Goal: Task Accomplishment & Management: Manage account settings

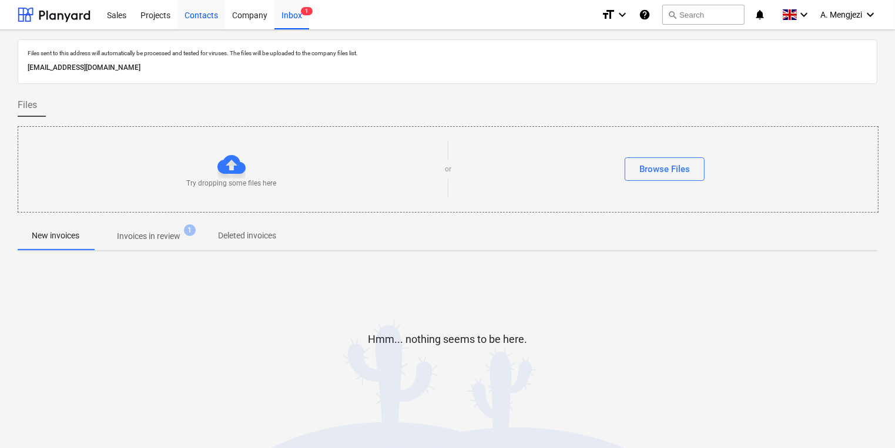
click at [157, 13] on div "Projects" at bounding box center [155, 14] width 44 height 30
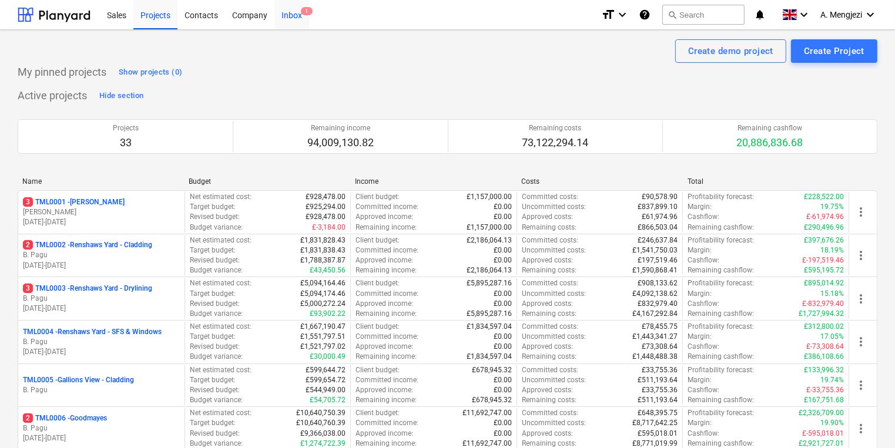
click at [275, 12] on div "Inbox 1" at bounding box center [291, 14] width 35 height 30
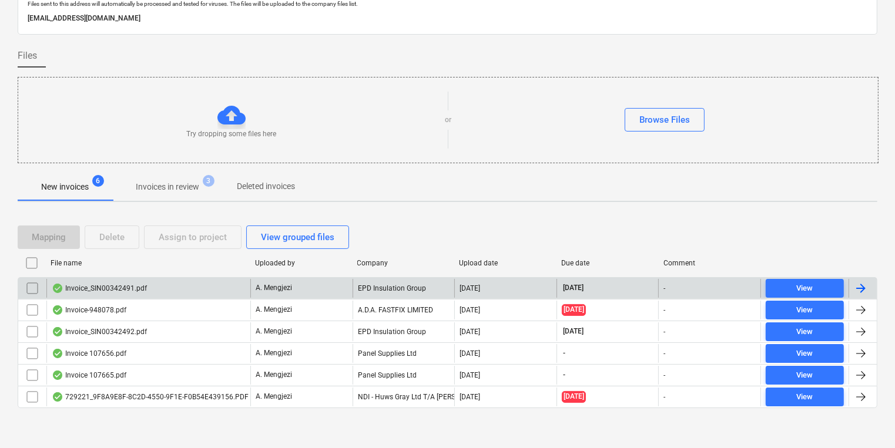
click at [182, 295] on div "Invoice_SIN00342491.pdf" at bounding box center [148, 288] width 204 height 19
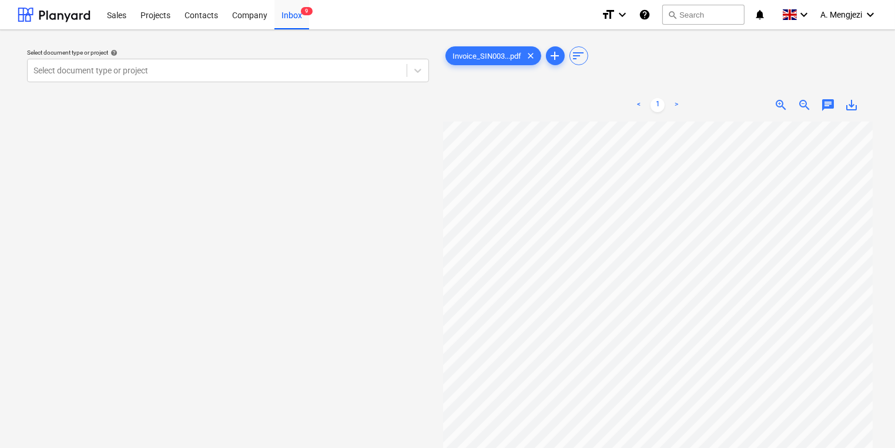
scroll to position [0, 100]
click at [229, 70] on div at bounding box center [216, 71] width 367 height 12
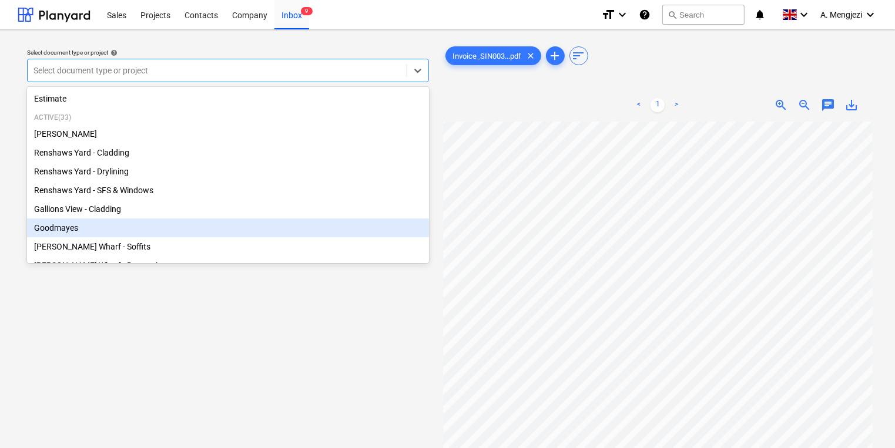
click at [187, 231] on div "Goodmayes" at bounding box center [228, 228] width 402 height 19
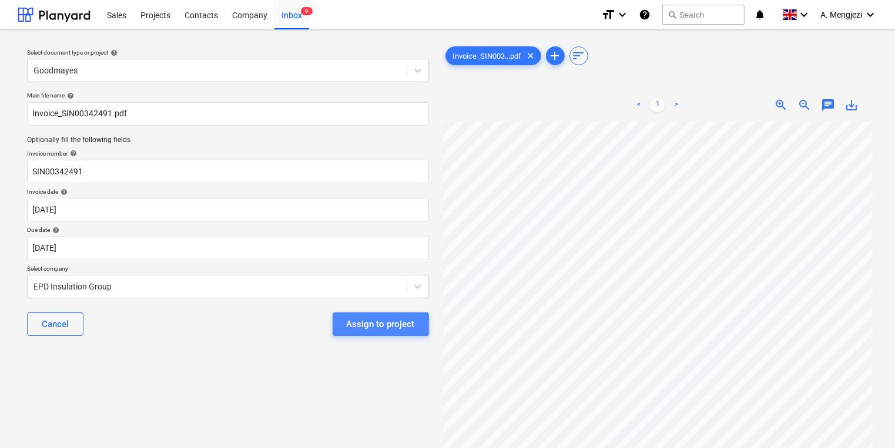
click at [369, 332] on button "Assign to project" at bounding box center [381, 324] width 96 height 23
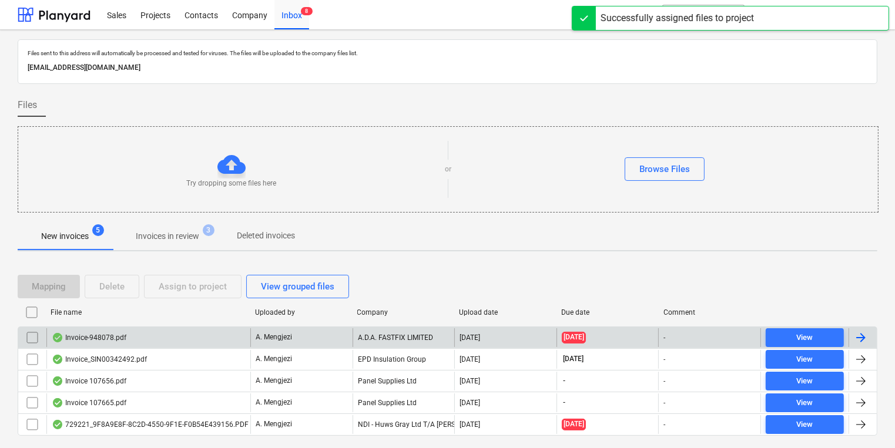
click at [364, 334] on div "A.D.A. FASTFIX LIMITED" at bounding box center [403, 337] width 102 height 19
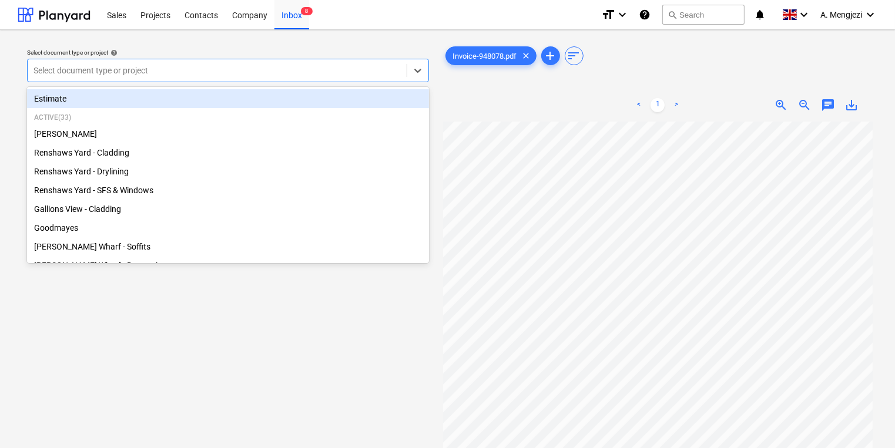
click at [342, 82] on div "Select document type or project" at bounding box center [228, 70] width 402 height 23
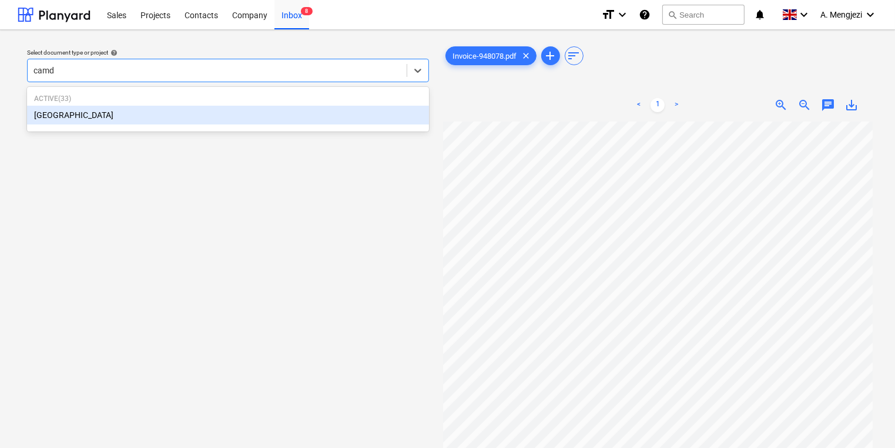
type input "camde"
click at [153, 120] on div "[GEOGRAPHIC_DATA]" at bounding box center [228, 115] width 402 height 19
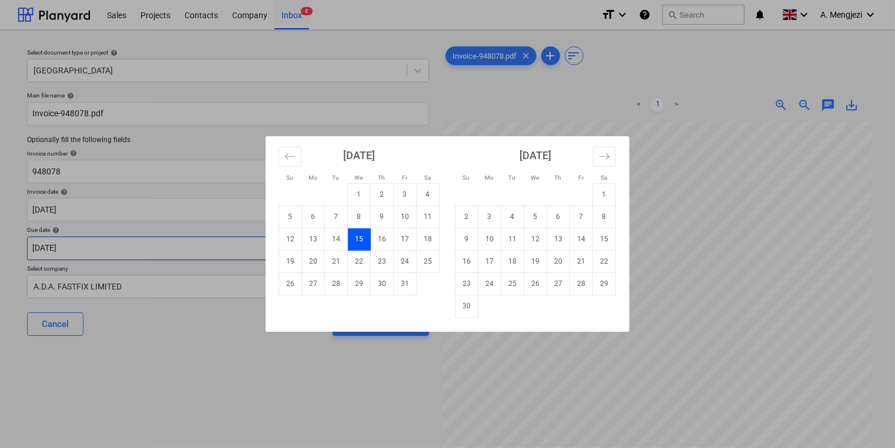
click at [250, 244] on body "Sales Projects Contacts Company Inbox 8 format_size keyboard_arrow_down help se…" at bounding box center [447, 224] width 895 height 448
click at [464, 298] on td "30" at bounding box center [466, 306] width 23 height 22
type input "[DATE]"
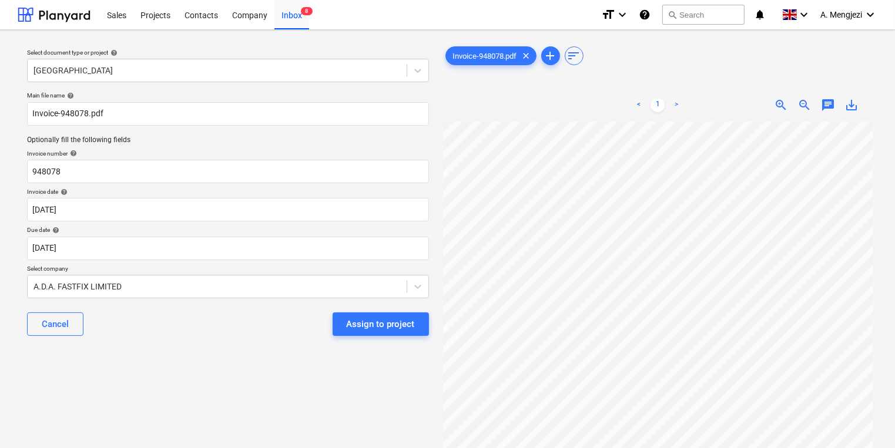
click at [352, 310] on div "Cancel Assign to project" at bounding box center [228, 324] width 402 height 42
click at [374, 330] on div "Assign to project" at bounding box center [381, 324] width 68 height 15
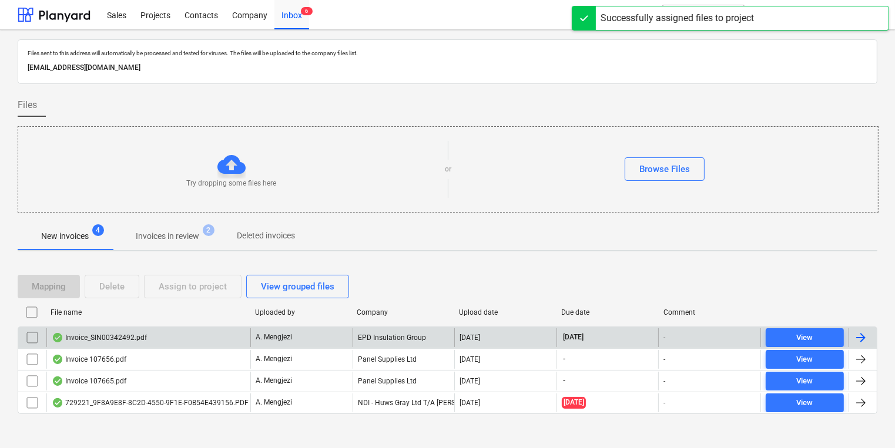
click at [343, 336] on div "A. Mengjezi" at bounding box center [301, 337] width 102 height 19
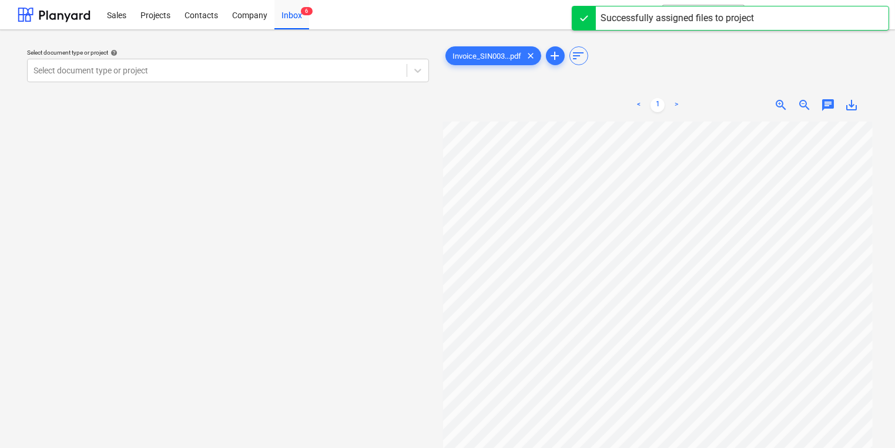
scroll to position [0, 100]
click at [251, 77] on div "Select document type or project" at bounding box center [217, 70] width 379 height 16
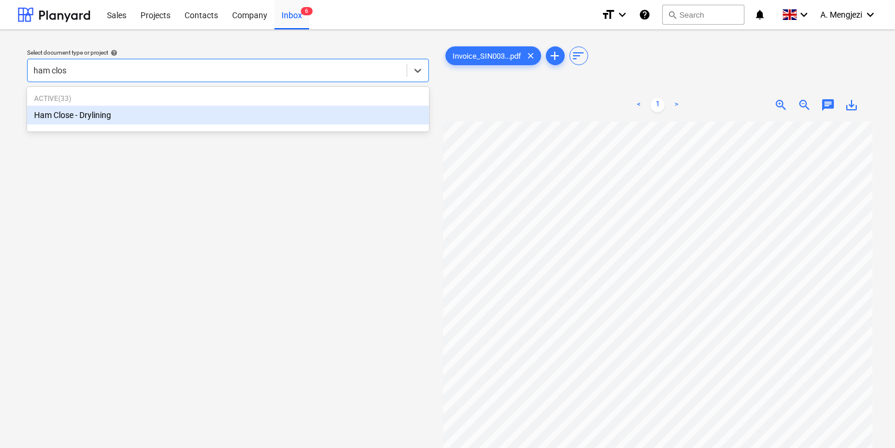
type input "ham close"
click at [254, 107] on div "Ham Close - Drylining" at bounding box center [228, 115] width 402 height 19
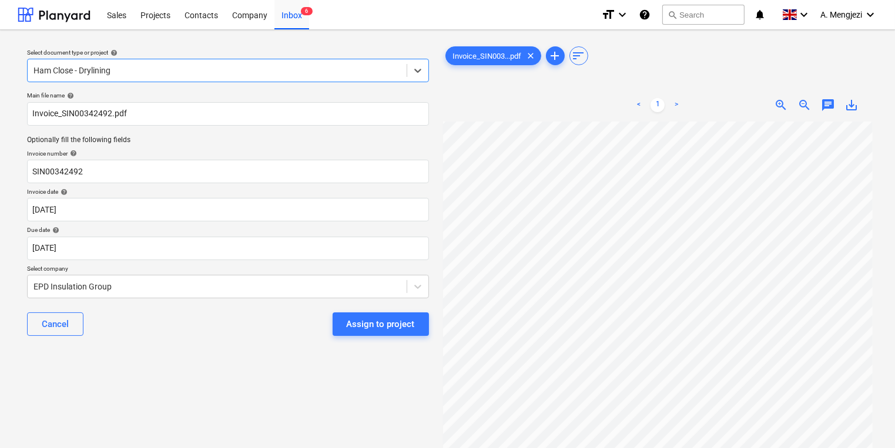
click at [348, 322] on button "Assign to project" at bounding box center [381, 324] width 96 height 23
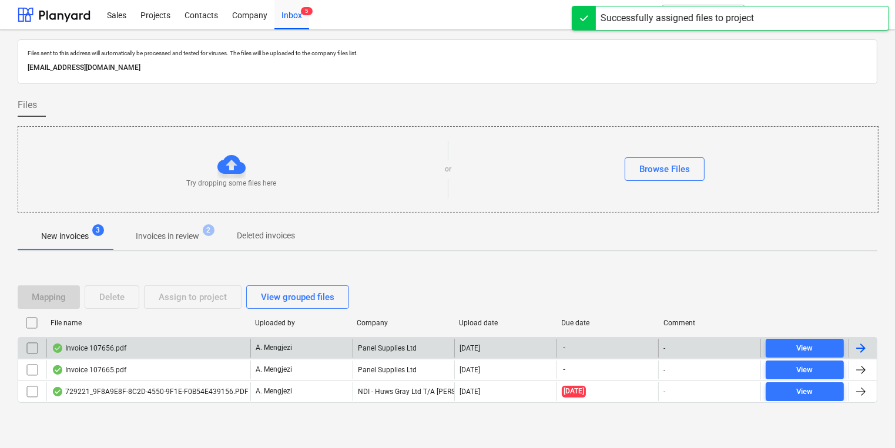
click at [359, 347] on div "Panel Supplies Ltd" at bounding box center [403, 348] width 102 height 19
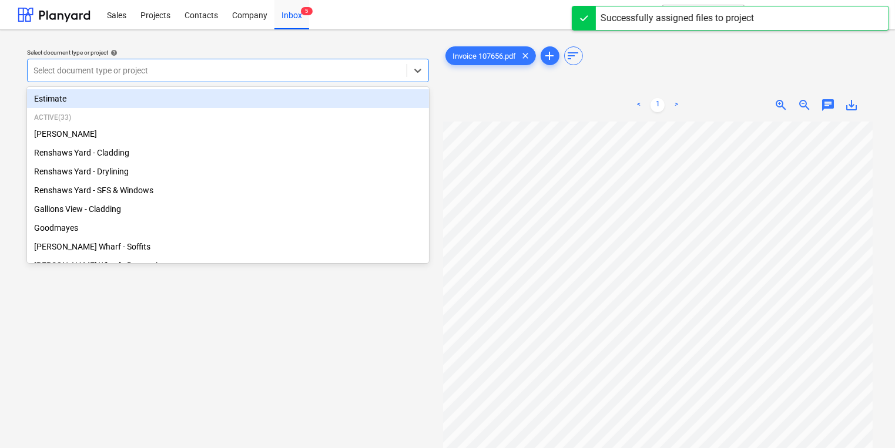
click at [200, 80] on div "Select document type or project" at bounding box center [228, 70] width 402 height 23
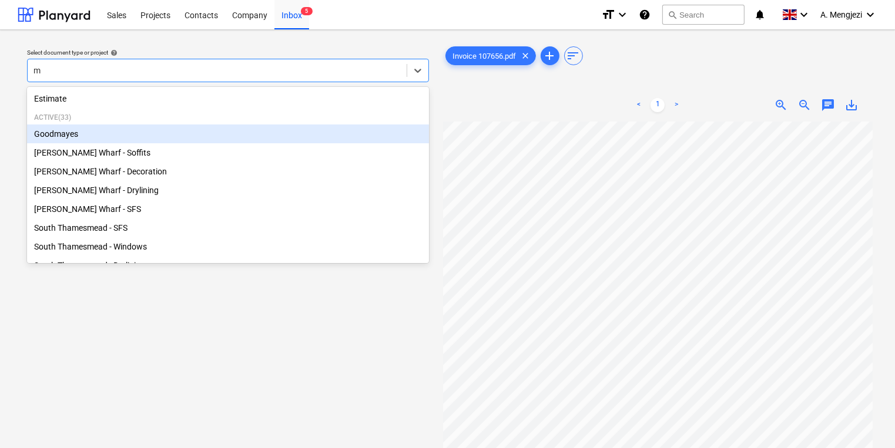
type input "mo"
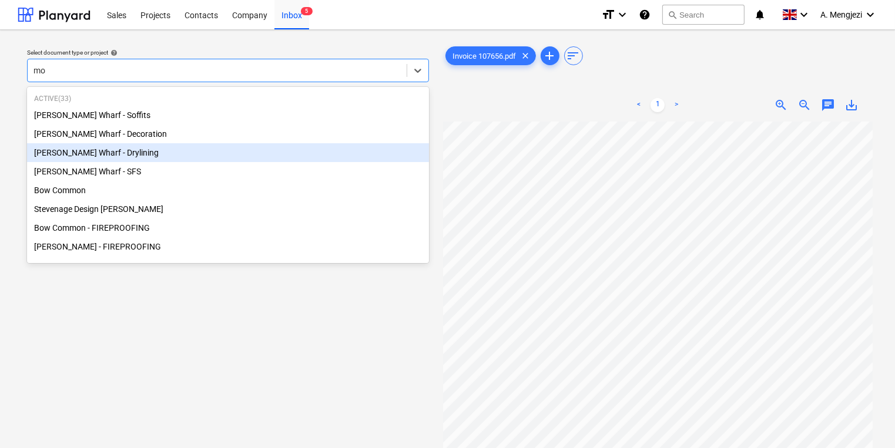
click at [233, 148] on div "[PERSON_NAME] Wharf - Drylining" at bounding box center [228, 152] width 402 height 19
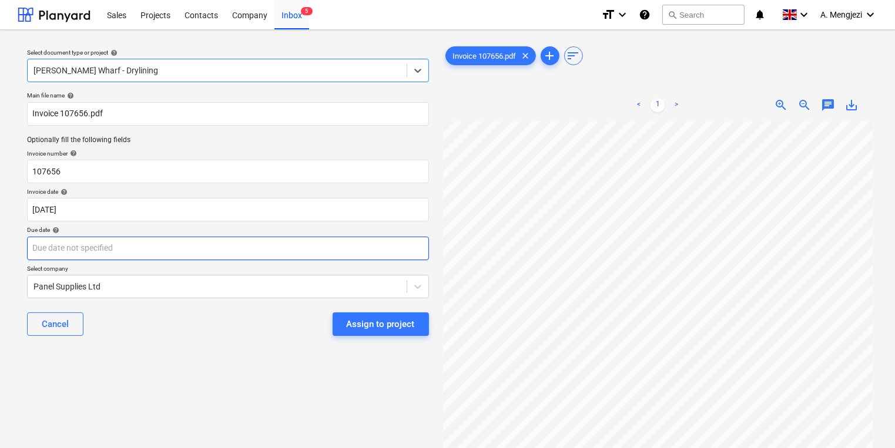
click at [354, 239] on body "Sales Projects Contacts Company Inbox 5 format_size keyboard_arrow_down help se…" at bounding box center [447, 224] width 895 height 448
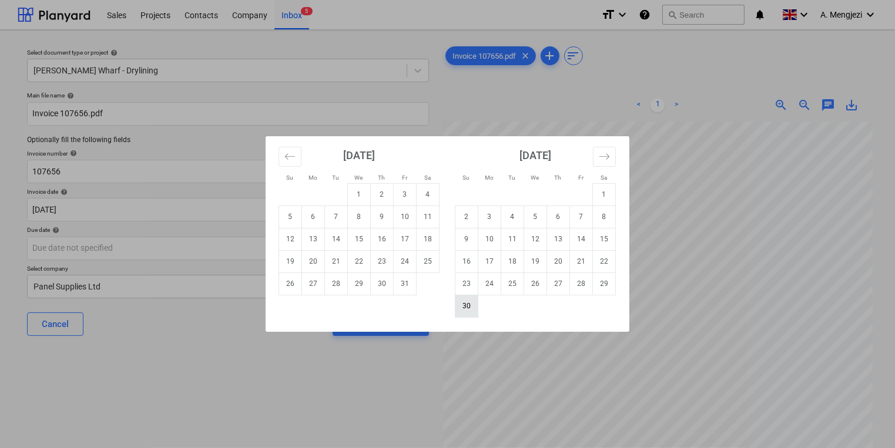
click at [470, 310] on td "30" at bounding box center [466, 306] width 23 height 22
type input "[DATE]"
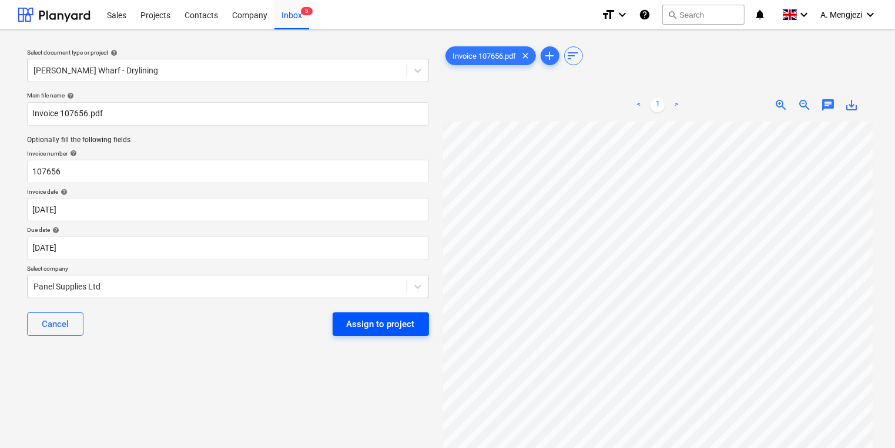
click at [388, 330] on div "Assign to project" at bounding box center [381, 324] width 68 height 15
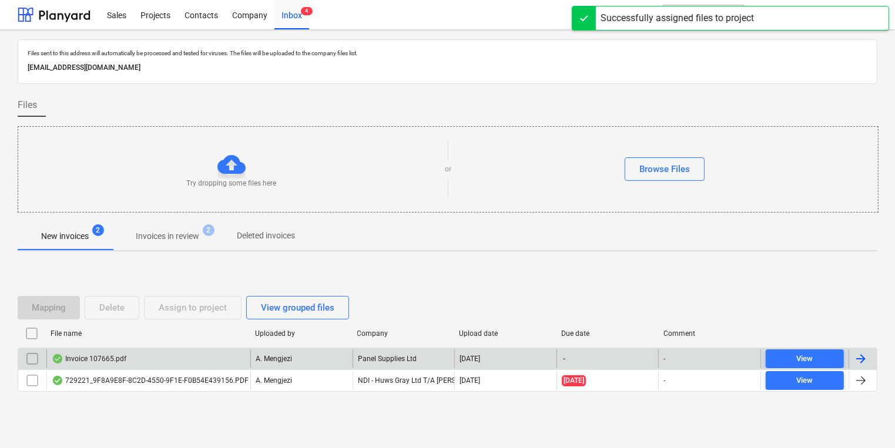
click at [341, 363] on div "A. Mengjezi" at bounding box center [301, 359] width 102 height 19
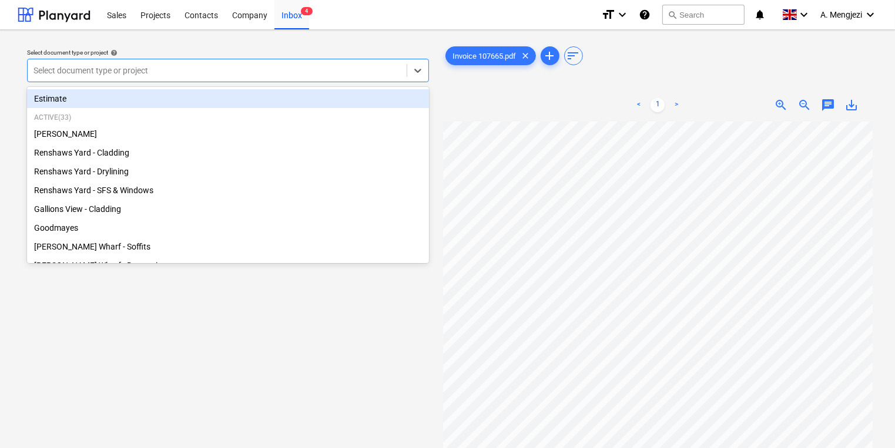
click at [119, 75] on div at bounding box center [216, 71] width 367 height 12
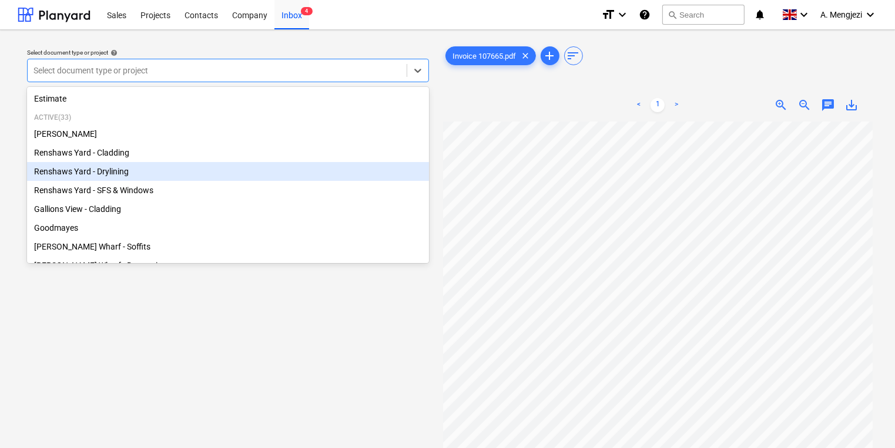
click at [129, 176] on div "Renshaws Yard - Drylining" at bounding box center [228, 171] width 402 height 19
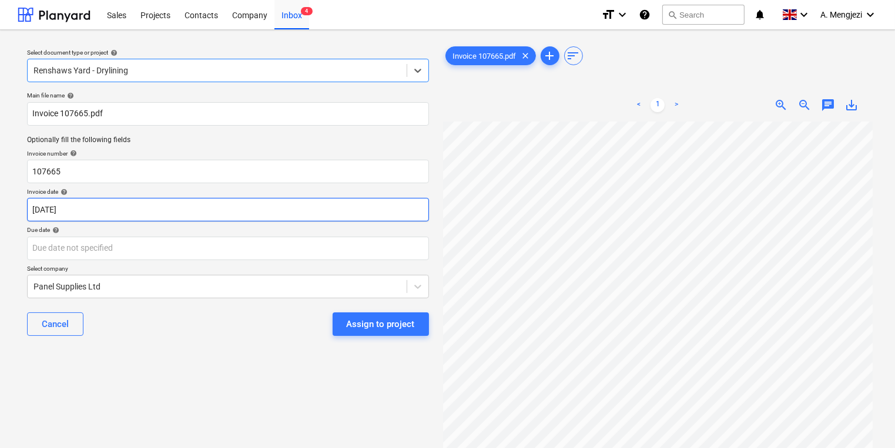
click at [179, 211] on body "Sales Projects Contacts Company Inbox 4 format_size keyboard_arrow_down help se…" at bounding box center [447, 224] width 895 height 448
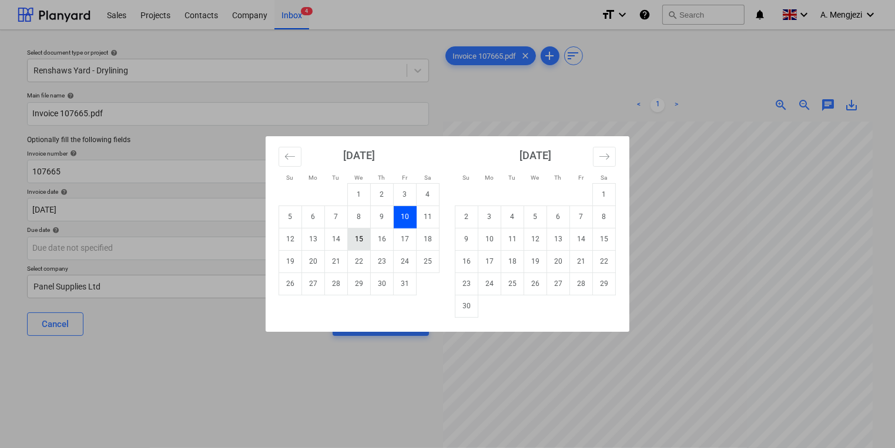
click at [364, 235] on td "15" at bounding box center [359, 239] width 23 height 22
type input "[DATE]"
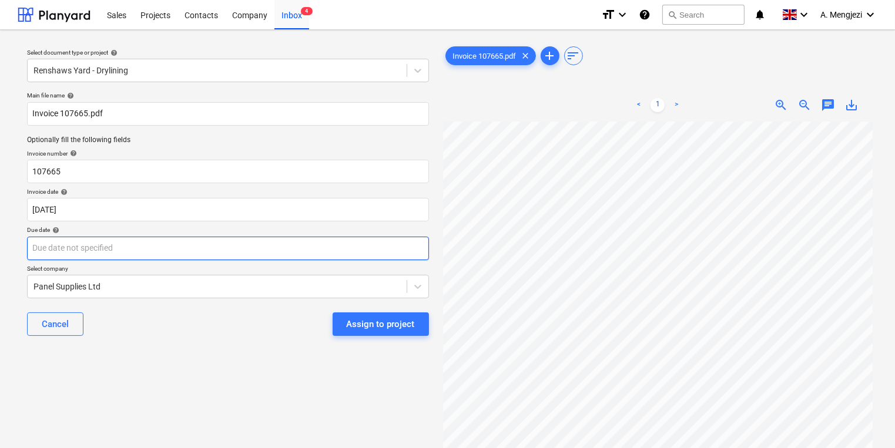
click at [367, 250] on body "Sales Projects Contacts Company Inbox 4 format_size keyboard_arrow_down help se…" at bounding box center [447, 224] width 895 height 448
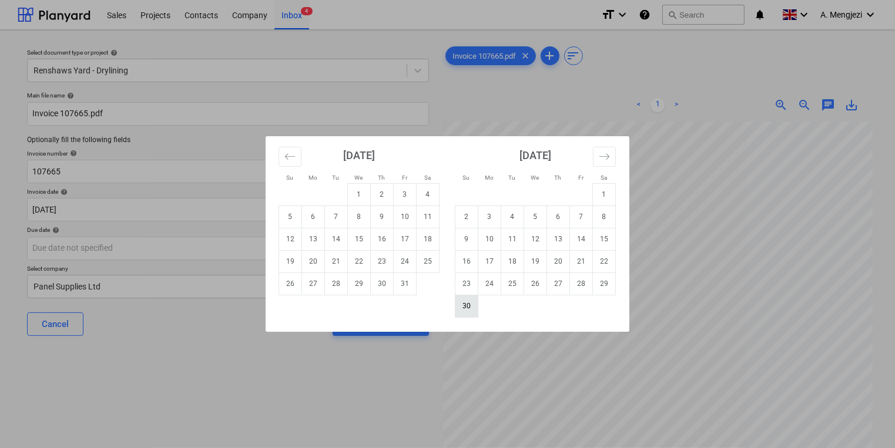
click at [458, 300] on td "30" at bounding box center [466, 306] width 23 height 22
type input "[DATE]"
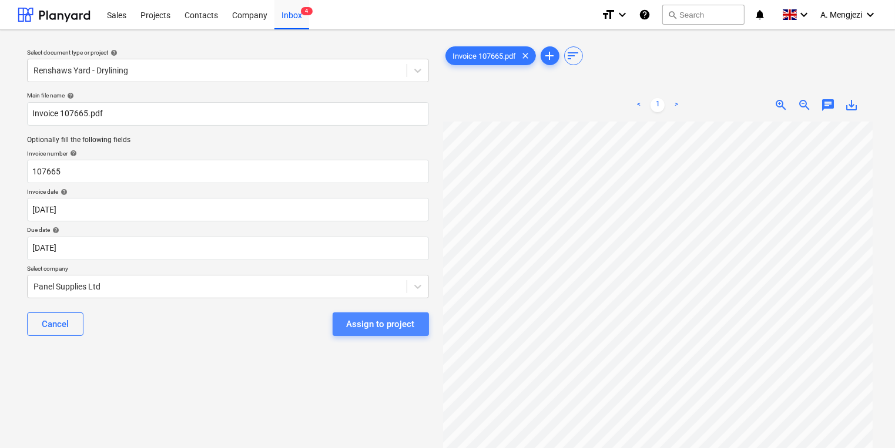
click at [410, 322] on div "Assign to project" at bounding box center [381, 324] width 68 height 15
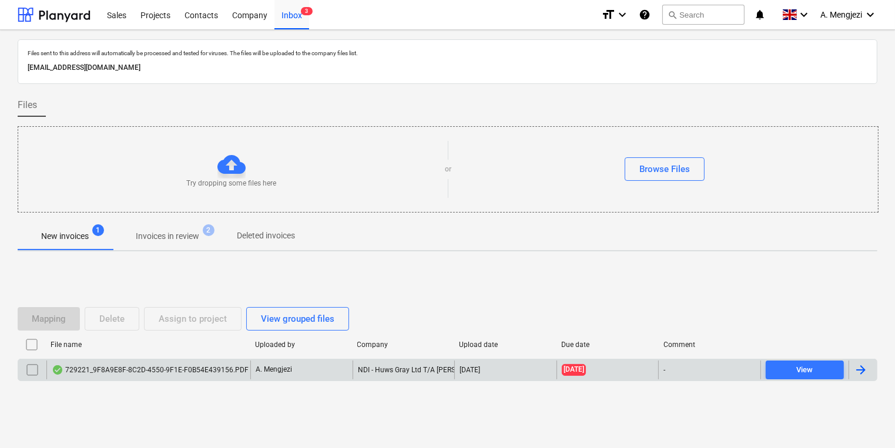
click at [202, 374] on div "729221_9F8A9E8F-8C2D-4550-9F1E-F0B54E439156.PDF" at bounding box center [150, 369] width 197 height 9
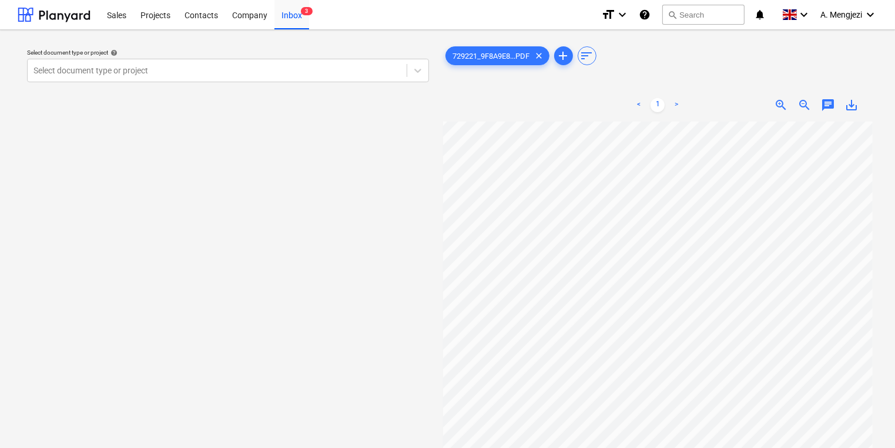
scroll to position [13, 117]
click at [412, 260] on div "Select document type or project help Select document type or project 729221_9F8…" at bounding box center [447, 290] width 859 height 502
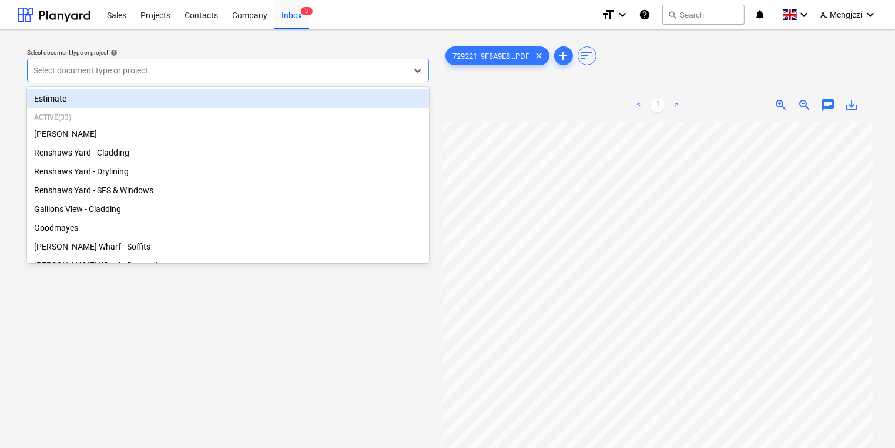
click at [240, 70] on div at bounding box center [216, 71] width 367 height 12
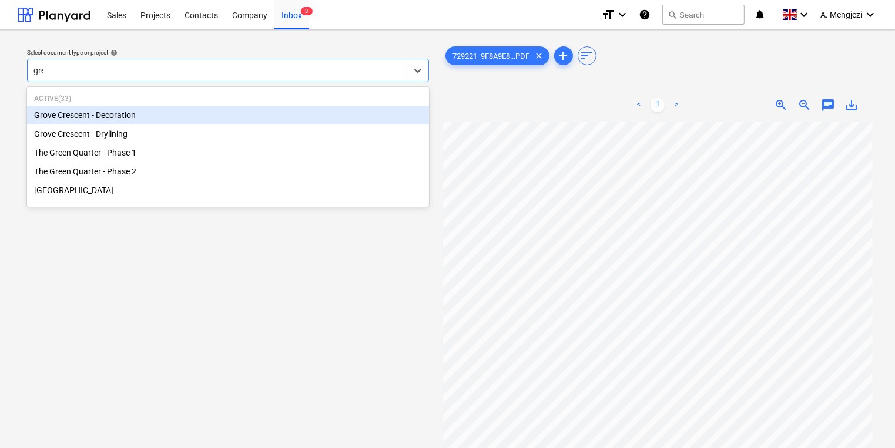
type input "gree"
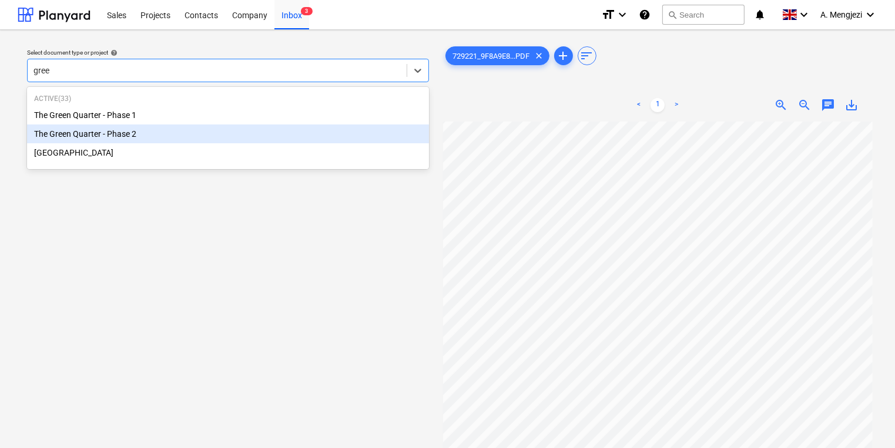
click at [224, 137] on div "The Green Quarter - Phase 2" at bounding box center [228, 134] width 402 height 19
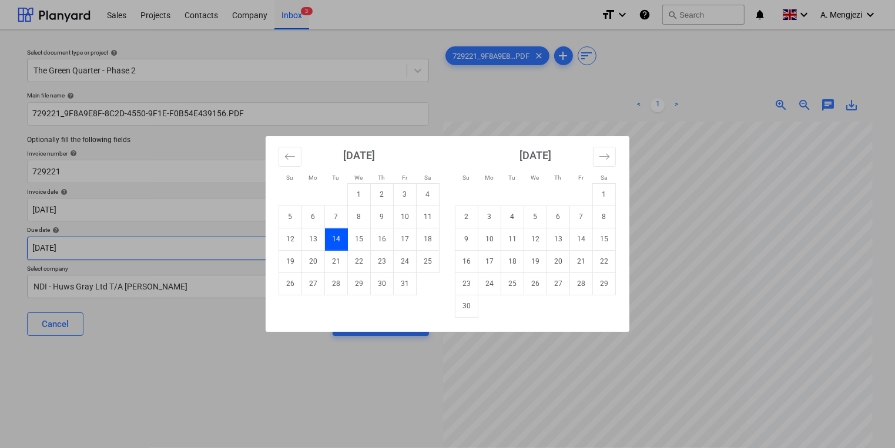
click at [211, 240] on body "Sales Projects Contacts Company Inbox 3 format_size keyboard_arrow_down help se…" at bounding box center [447, 224] width 895 height 448
click at [456, 311] on td "30" at bounding box center [466, 306] width 23 height 22
type input "[DATE]"
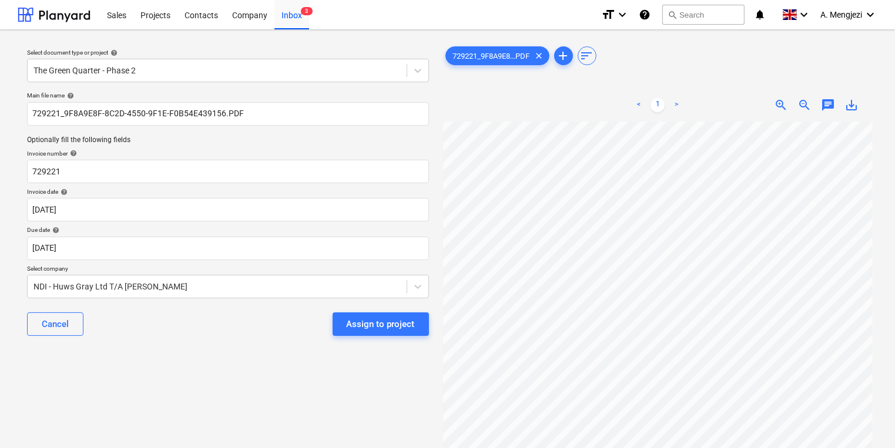
click at [309, 367] on div "Select document type or project help The Green Quarter - Phase 2 Main file name…" at bounding box center [228, 290] width 421 height 502
click at [347, 325] on button "Assign to project" at bounding box center [381, 324] width 96 height 23
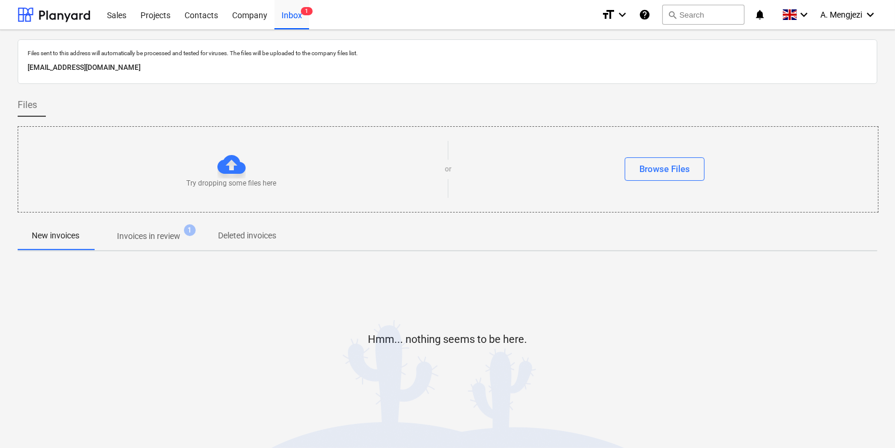
click at [253, 385] on div at bounding box center [447, 381] width 859 height 23
click at [311, 97] on div "Files" at bounding box center [447, 104] width 859 height 23
click at [157, 237] on p "Invoices in review" at bounding box center [148, 236] width 63 height 12
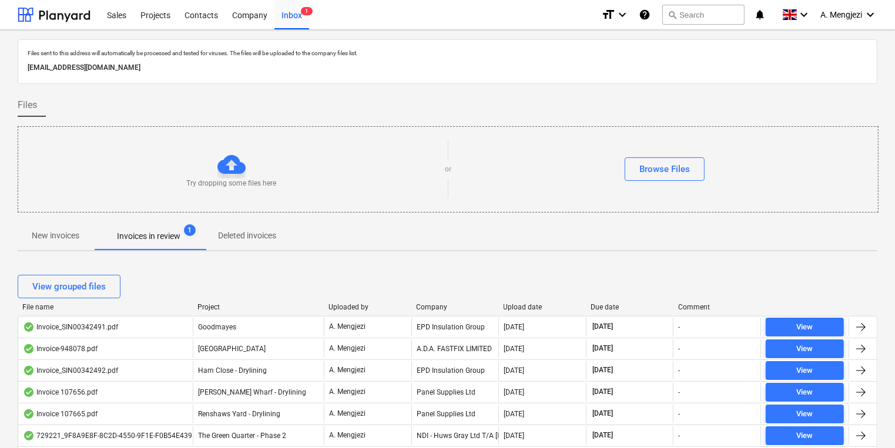
click at [221, 127] on div "Try dropping some files here or Browse Files" at bounding box center [448, 169] width 861 height 86
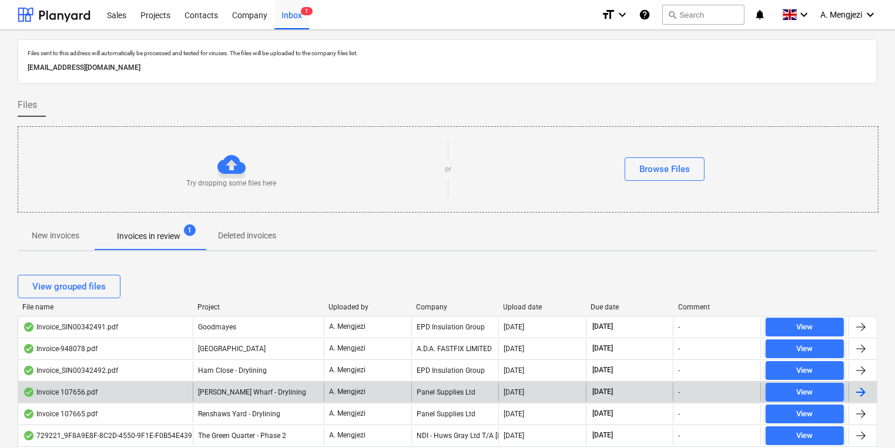
click at [419, 401] on div "Invoice 107656.pdf [PERSON_NAME] Wharf - Drylining A. Mengjezi Panel Supplies L…" at bounding box center [447, 392] width 859 height 22
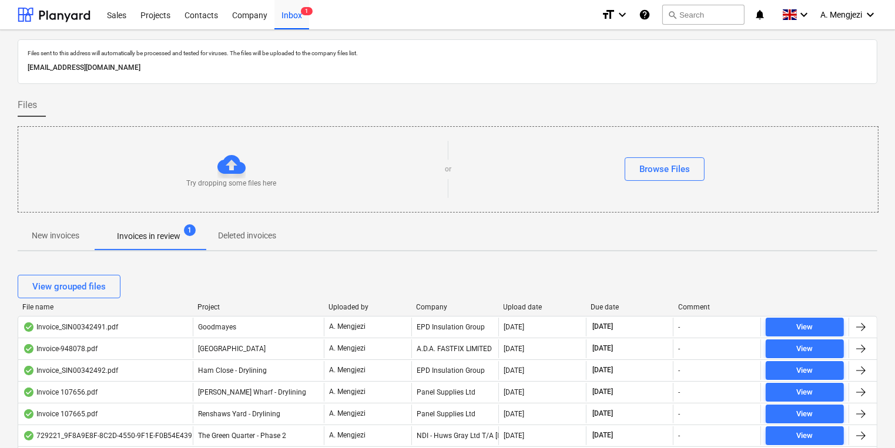
click at [290, 136] on div "Try dropping some files here or Browse Files" at bounding box center [447, 169] width 859 height 66
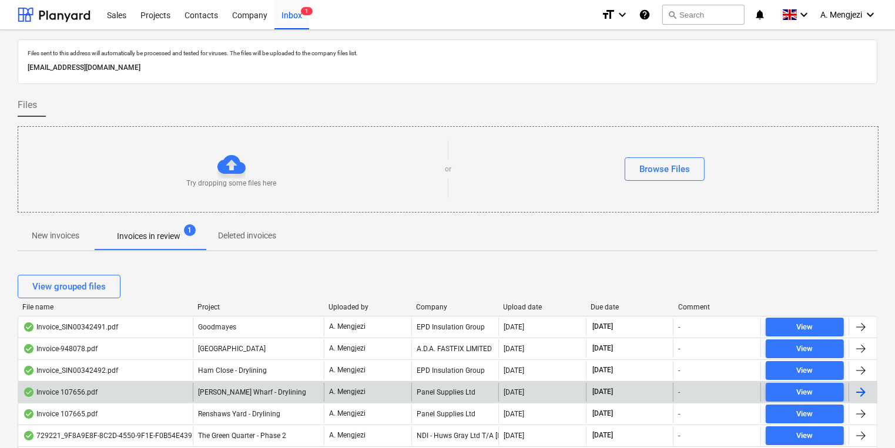
click at [468, 387] on div "Panel Supplies Ltd" at bounding box center [455, 392] width 88 height 19
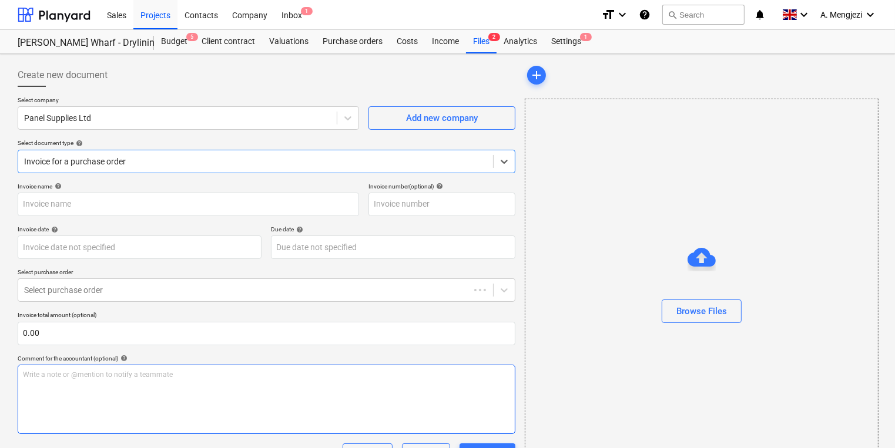
type input "107656"
type input "[DATE]"
